Goal: Find specific page/section: Find specific page/section

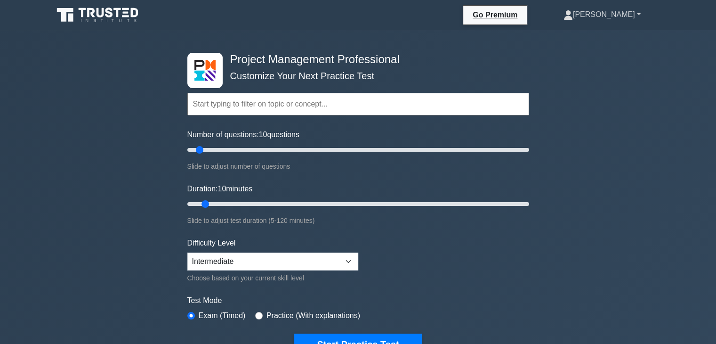
click at [632, 13] on link "[PERSON_NAME]" at bounding box center [602, 14] width 122 height 19
click at [606, 35] on link "Profile" at bounding box center [579, 36] width 74 height 15
